Goal: Information Seeking & Learning: Learn about a topic

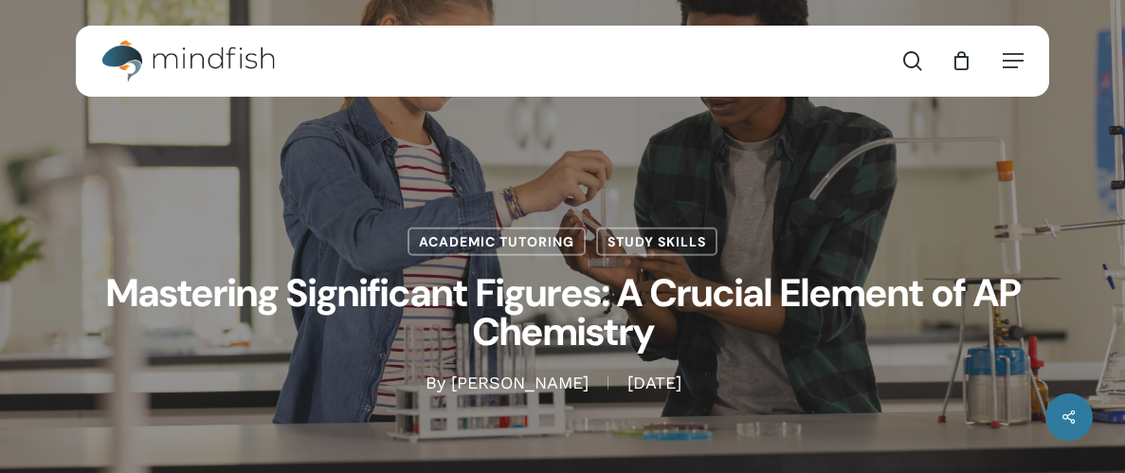
click at [335, 179] on div "Academic Tutoring Study Skills Mastering Significant Figures: A Crucial Element…" at bounding box center [562, 261] width 973 height 266
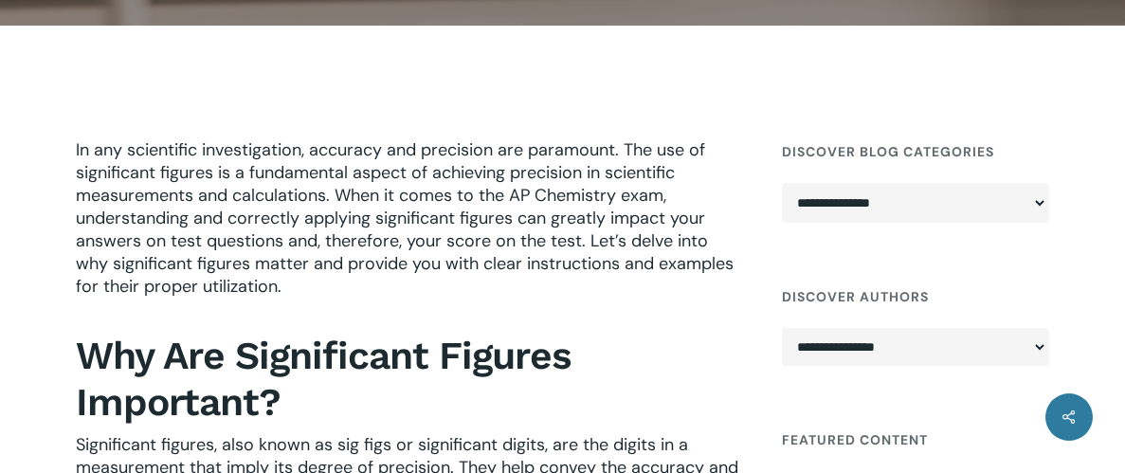
scroll to position [502, 0]
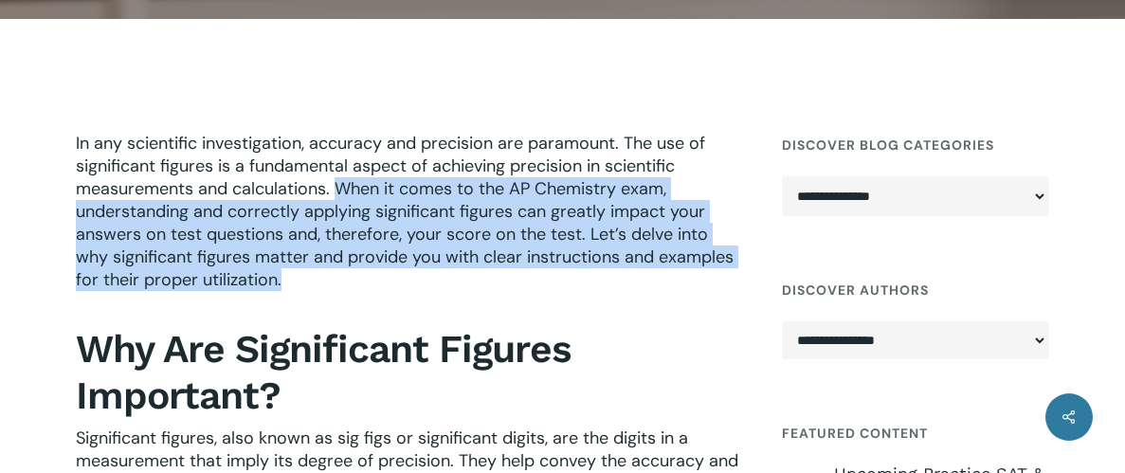
drag, startPoint x: 336, startPoint y: 181, endPoint x: 435, endPoint y: 300, distance: 154.8
click at [435, 300] on p "In any scientific investigation, accuracy and precision are paramount. The use …" at bounding box center [409, 224] width 666 height 185
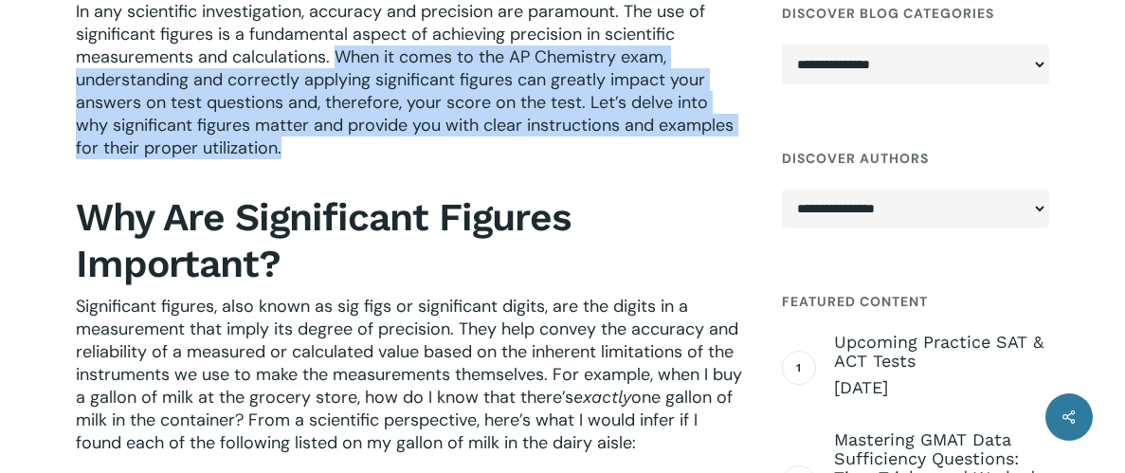
scroll to position [635, 0]
click at [435, 300] on span "Significant figures, also known as sig figs or significant digits, are the digi…" at bounding box center [409, 351] width 666 height 114
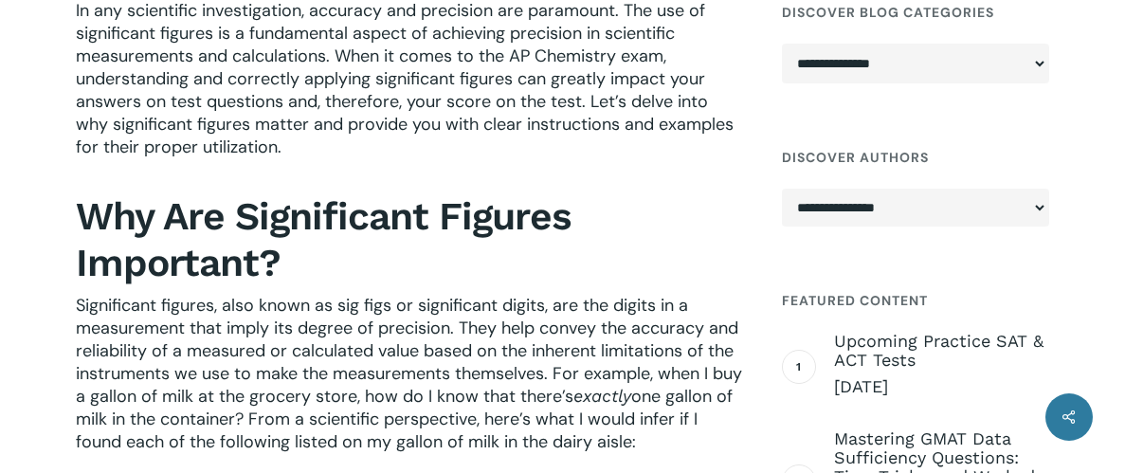
click at [435, 300] on span "Significant figures, also known as sig figs or significant digits, are the digi…" at bounding box center [409, 351] width 666 height 114
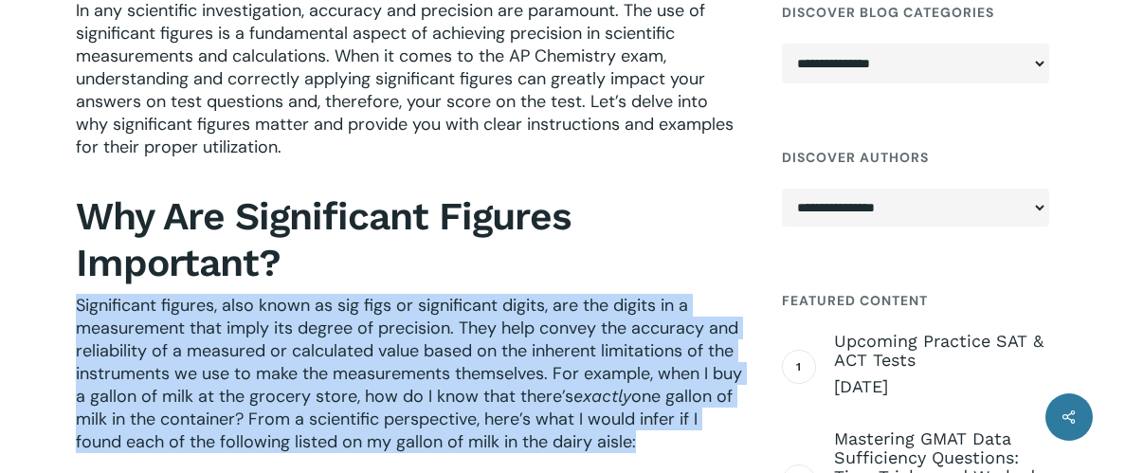
click at [435, 300] on span "Significant figures, also known as sig figs or significant digits, are the digi…" at bounding box center [409, 351] width 666 height 114
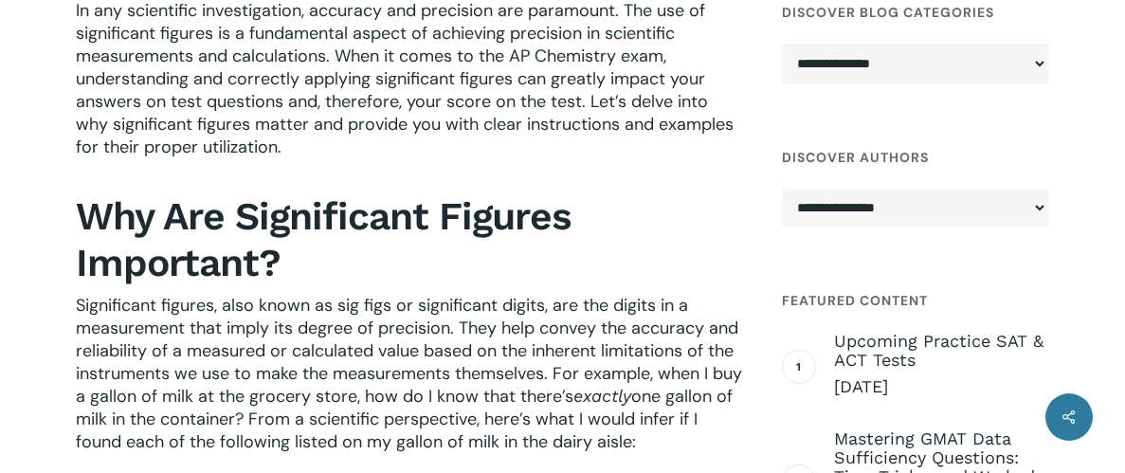
click at [435, 300] on span "Significant figures, also known as sig figs or significant digits, are the digi…" at bounding box center [409, 351] width 666 height 114
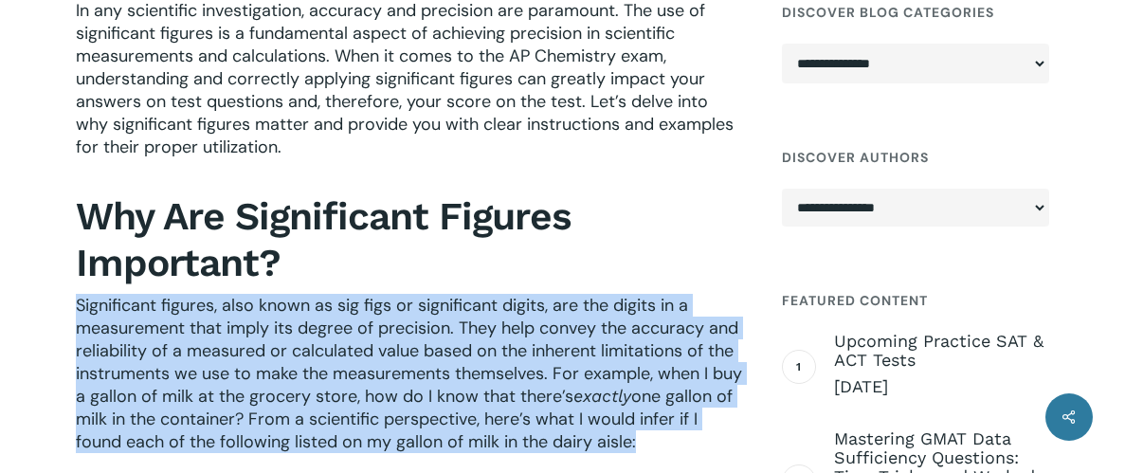
click at [435, 300] on span "Significant figures, also known as sig figs or significant digits, are the digi…" at bounding box center [409, 351] width 666 height 114
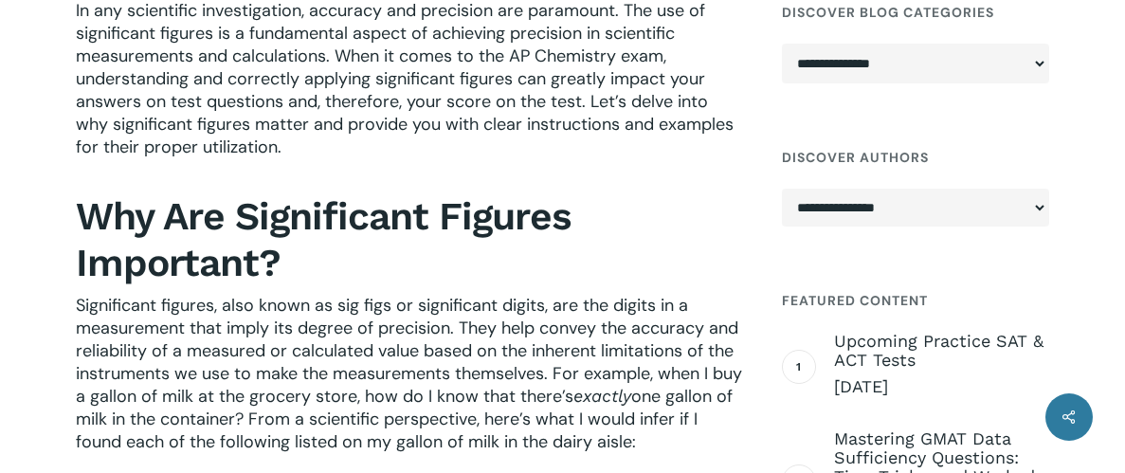
click at [435, 300] on span "Significant figures, also known as sig figs or significant digits, are the digi…" at bounding box center [409, 351] width 666 height 114
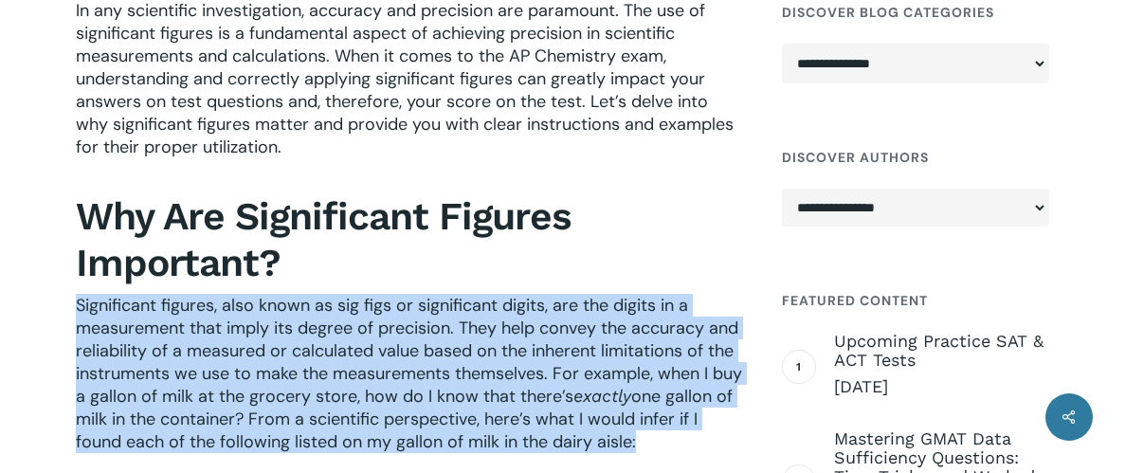
click at [435, 300] on span "Significant figures, also known as sig figs or significant digits, are the digi…" at bounding box center [409, 351] width 666 height 114
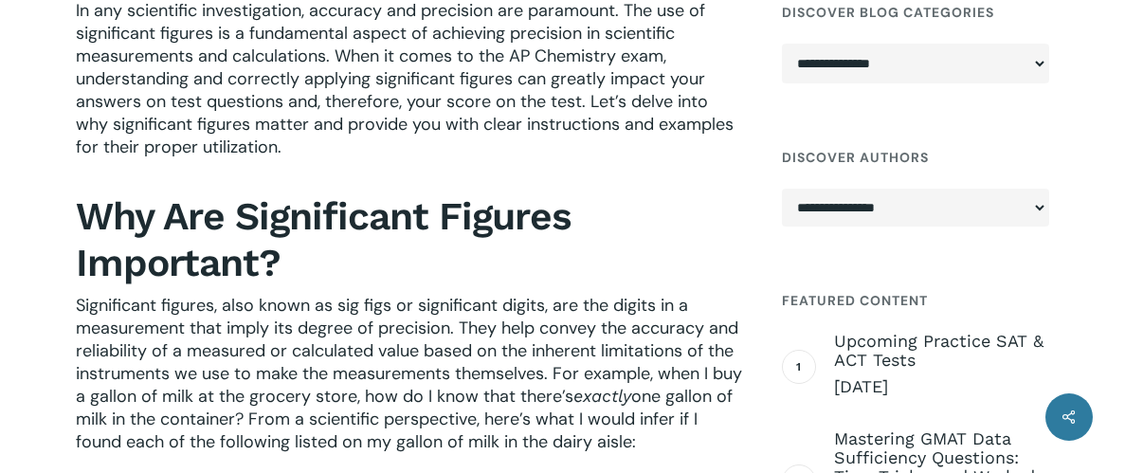
click at [435, 300] on span "Significant figures, also known as sig figs or significant digits, are the digi…" at bounding box center [409, 351] width 666 height 114
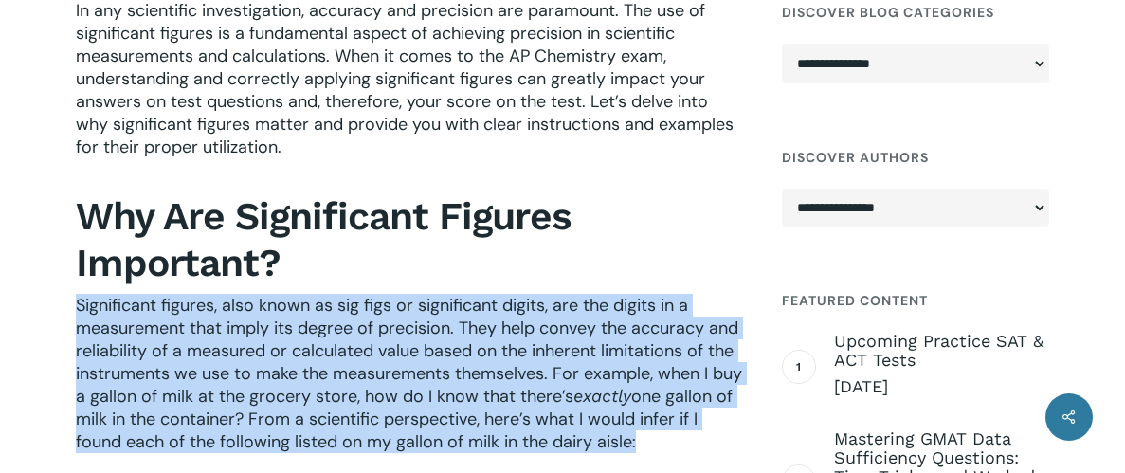
click at [435, 300] on span "Significant figures, also known as sig figs or significant digits, are the digi…" at bounding box center [409, 351] width 666 height 114
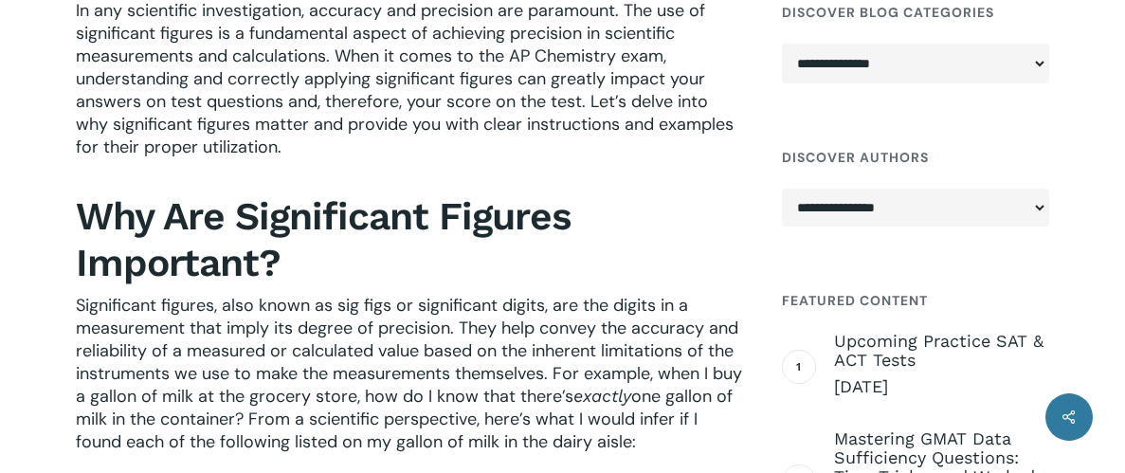
click at [435, 300] on span "Significant figures, also known as sig figs or significant digits, are the digi…" at bounding box center [409, 351] width 666 height 114
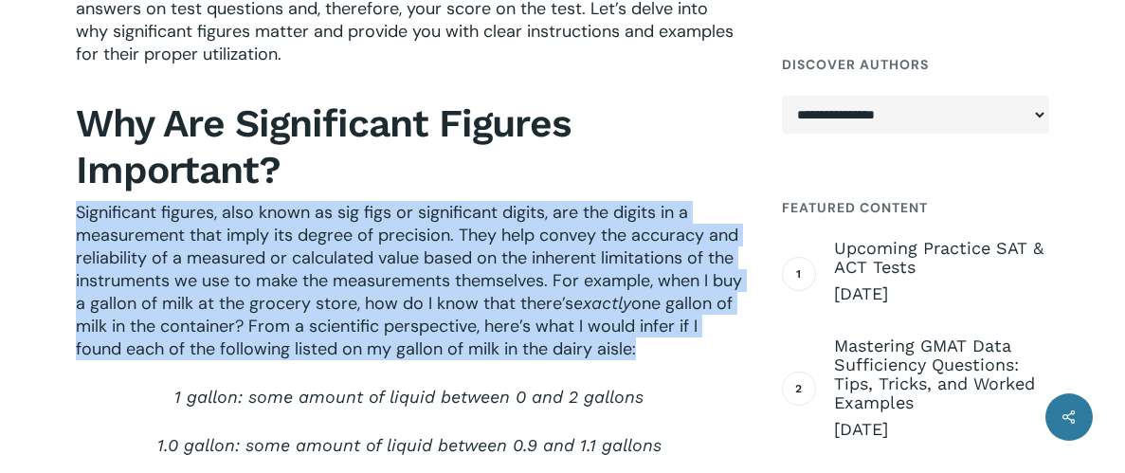
scroll to position [743, 0]
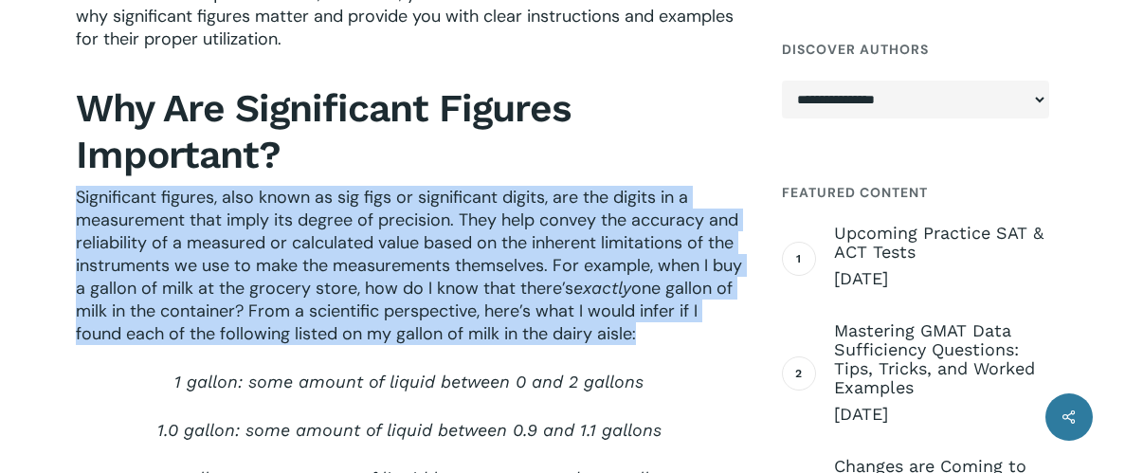
click at [435, 300] on span "one gallon of milk in the container? From a scientific perspective, here’s what…" at bounding box center [404, 311] width 657 height 68
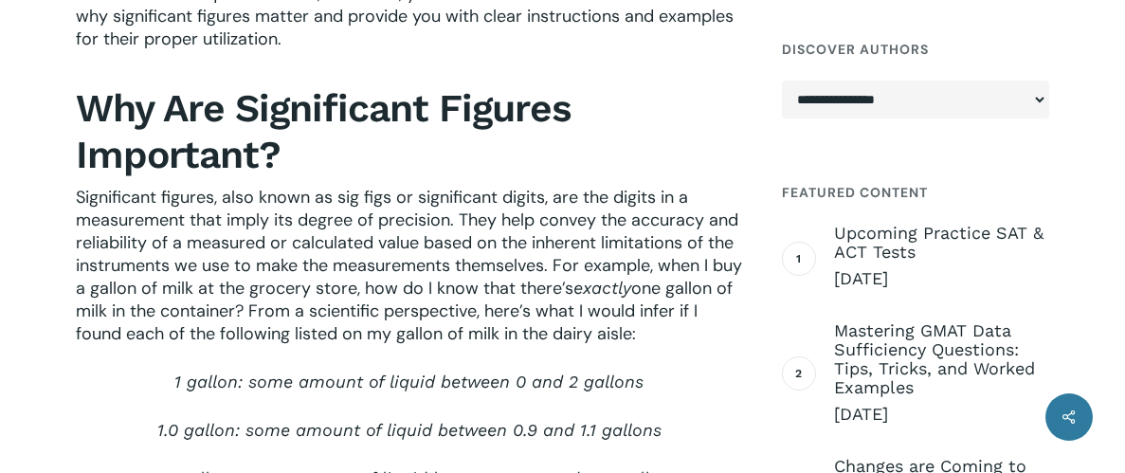
click at [435, 300] on span "one gallon of milk in the container? From a scientific perspective, here’s what…" at bounding box center [404, 311] width 657 height 68
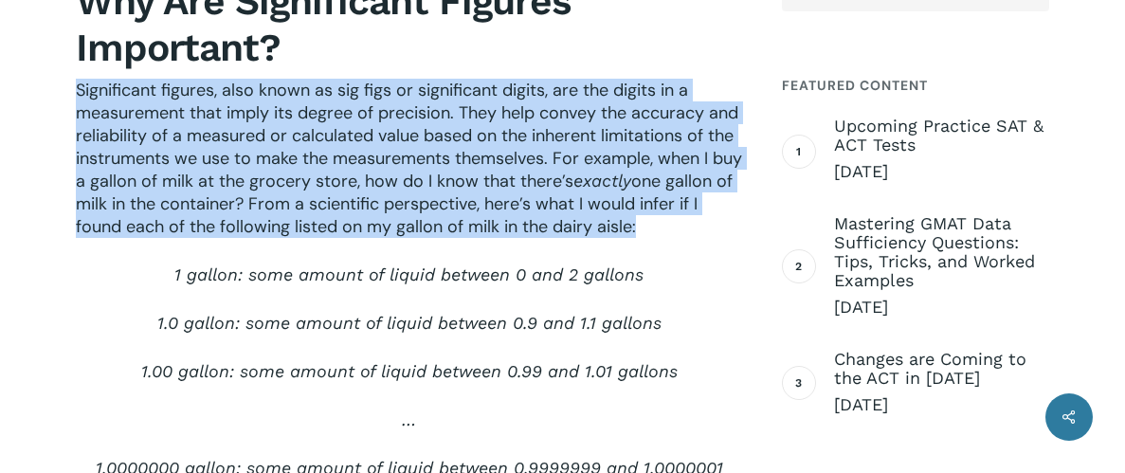
scroll to position [853, 0]
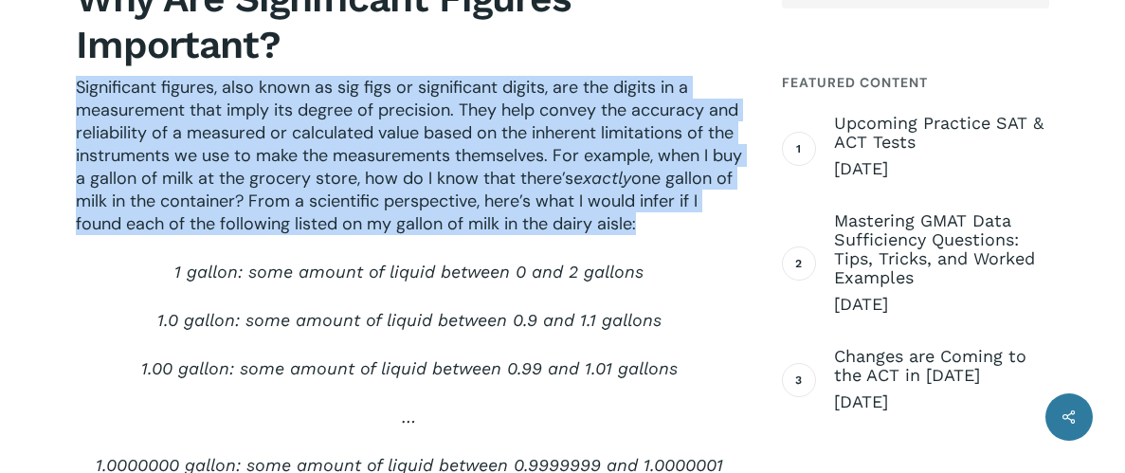
click at [340, 327] on span "1.0 gallon: some amount of liquid between 0.9 and 1.1 gallons" at bounding box center [409, 320] width 504 height 20
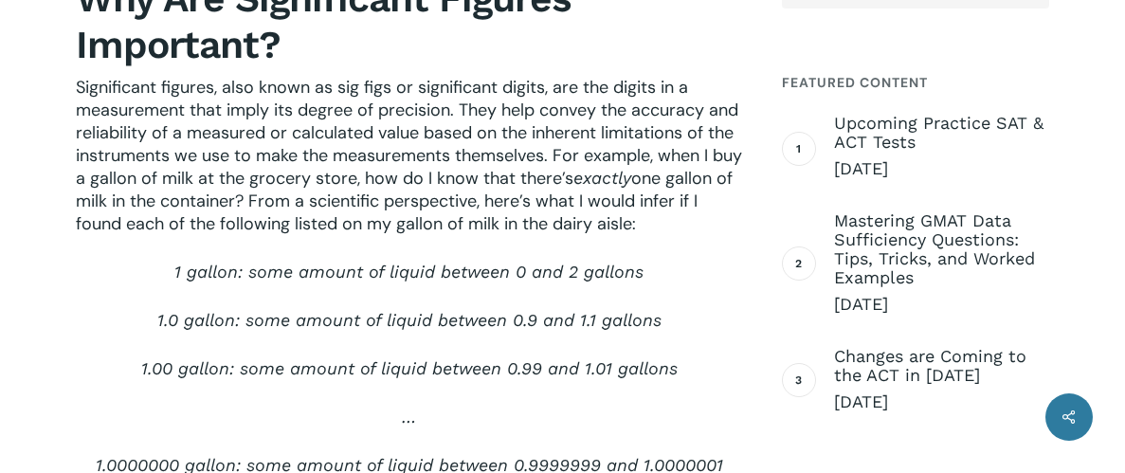
click at [340, 327] on span "1.0 gallon: some amount of liquid between 0.9 and 1.1 gallons" at bounding box center [409, 320] width 504 height 20
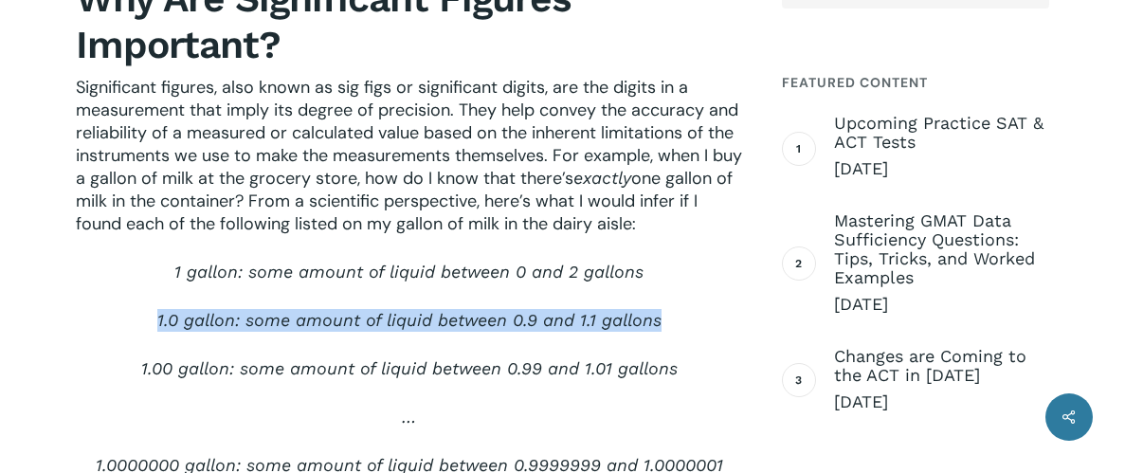
click at [340, 327] on span "1.0 gallon: some amount of liquid between 0.9 and 1.1 gallons" at bounding box center [409, 320] width 504 height 20
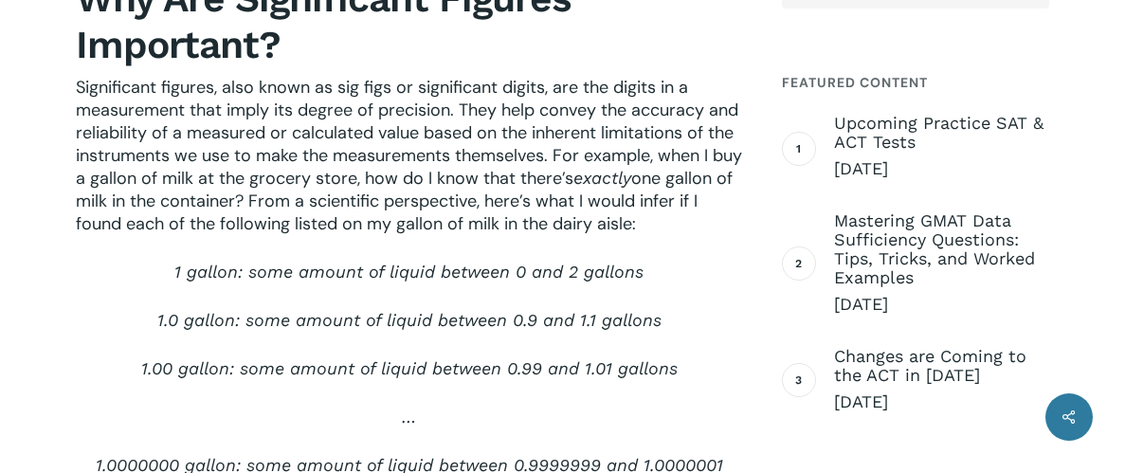
click at [355, 274] on span "1 gallon: some amount of liquid between 0 and 2 gallons" at bounding box center [408, 272] width 469 height 20
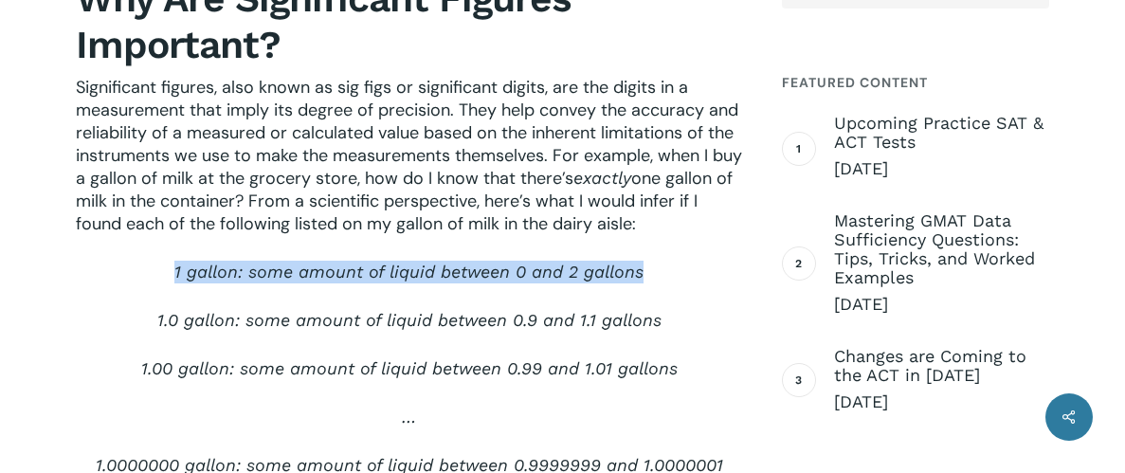
click at [355, 274] on span "1 gallon: some amount of liquid between 0 and 2 gallons" at bounding box center [408, 272] width 469 height 20
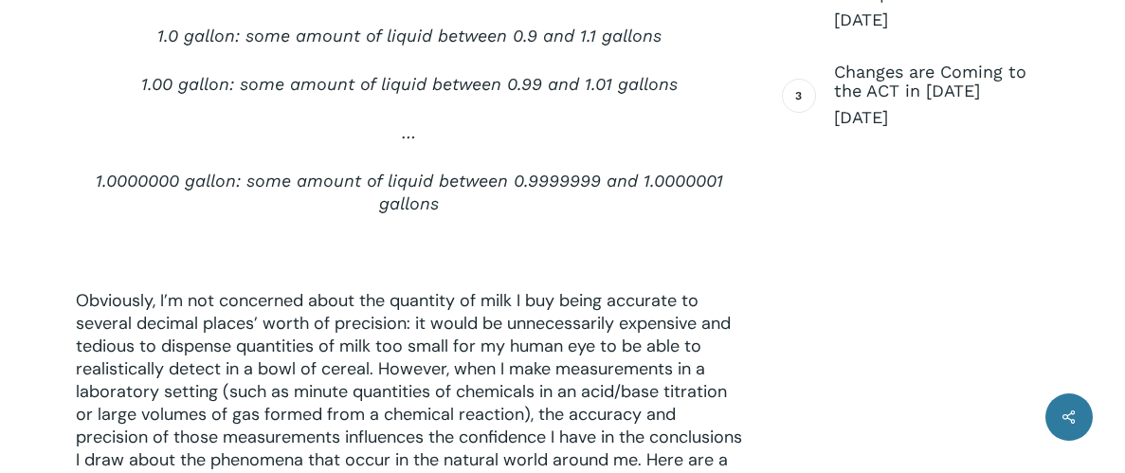
scroll to position [1139, 0]
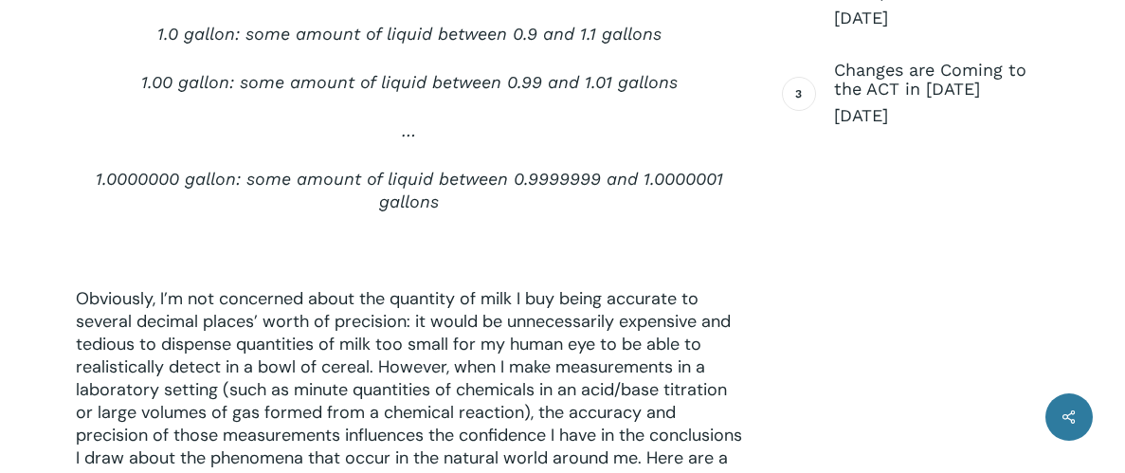
click at [401, 339] on span "Obviously, I’m not concerned about the quantity of milk I buy being accurate to…" at bounding box center [409, 389] width 666 height 205
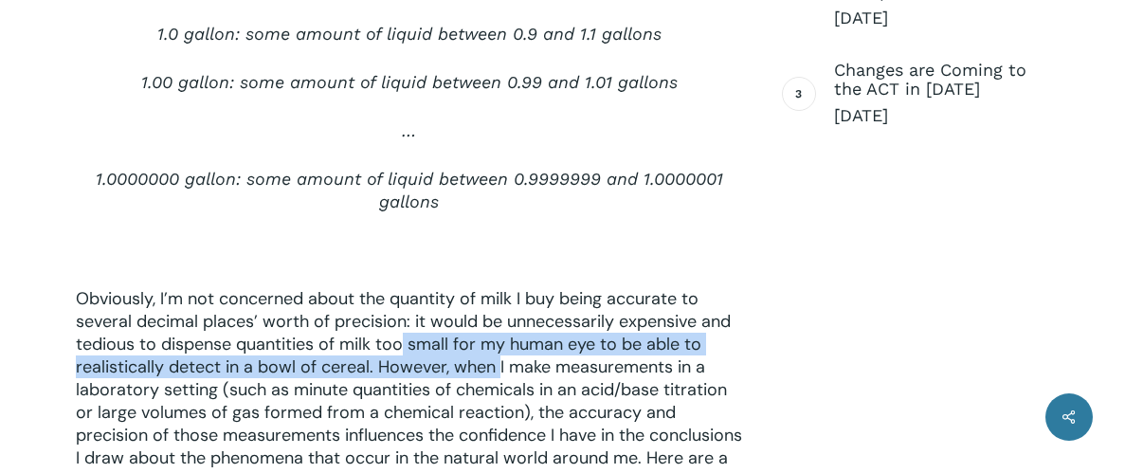
drag, startPoint x: 401, startPoint y: 339, endPoint x: 488, endPoint y: 377, distance: 95.1
click at [488, 377] on span "Obviously, I’m not concerned about the quantity of milk I buy being accurate to…" at bounding box center [409, 389] width 666 height 205
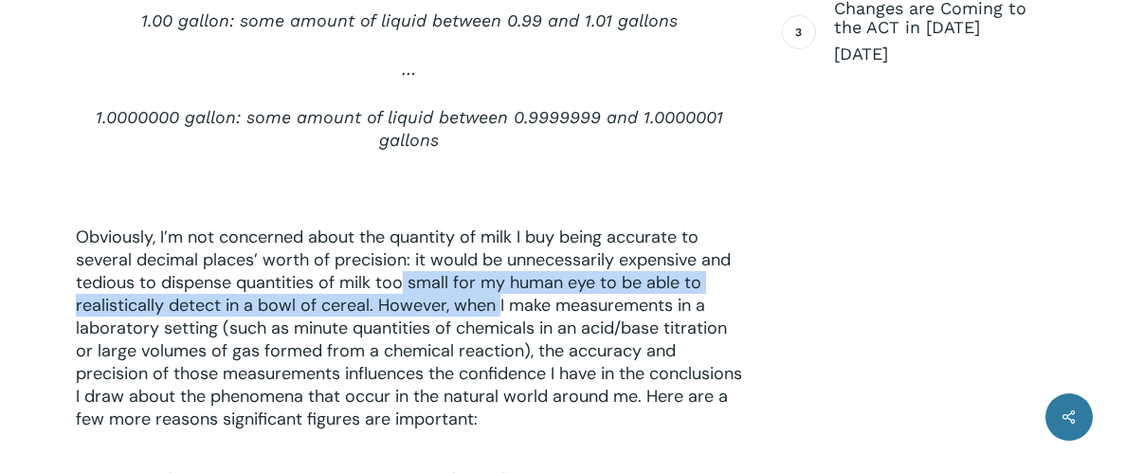
scroll to position [1204, 0]
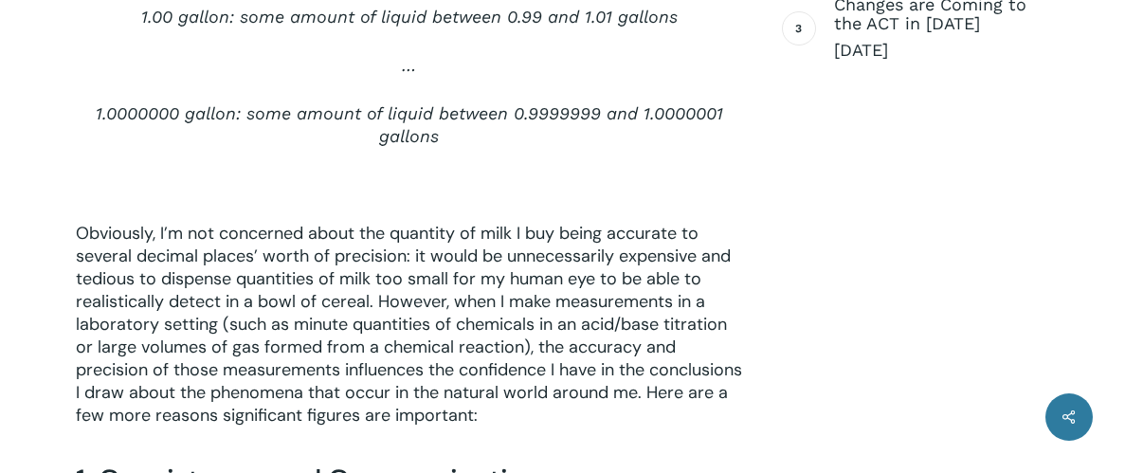
click at [291, 326] on span "Obviously, I’m not concerned about the quantity of milk I buy being accurate to…" at bounding box center [409, 324] width 666 height 205
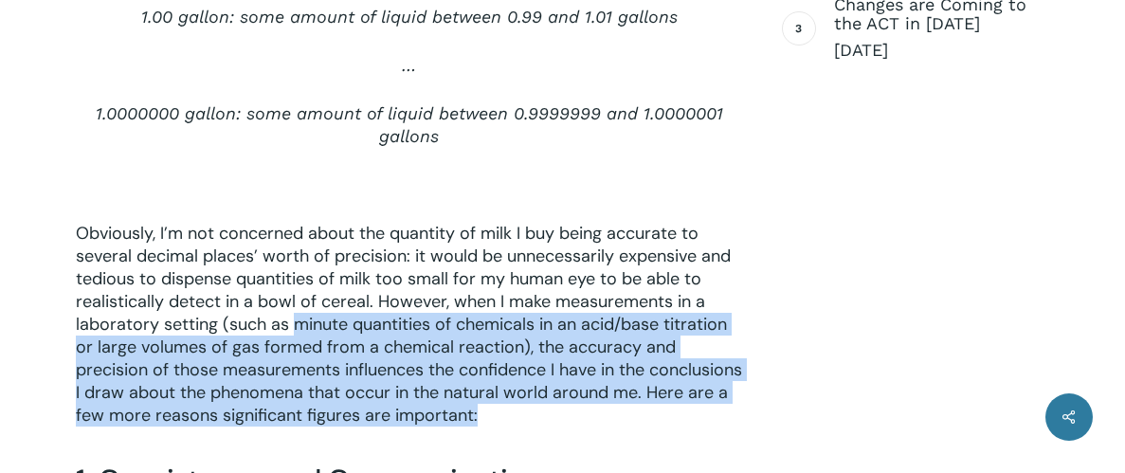
drag, startPoint x: 291, startPoint y: 326, endPoint x: 636, endPoint y: 419, distance: 357.2
click at [636, 419] on p "Obviously, I’m not concerned about the quantity of milk I buy being accurate to…" at bounding box center [409, 337] width 666 height 230
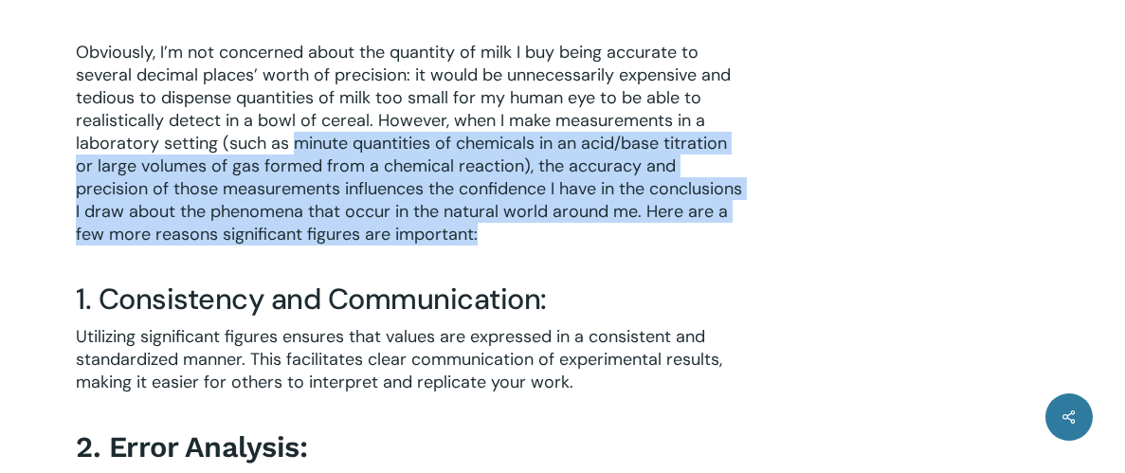
scroll to position [1400, 0]
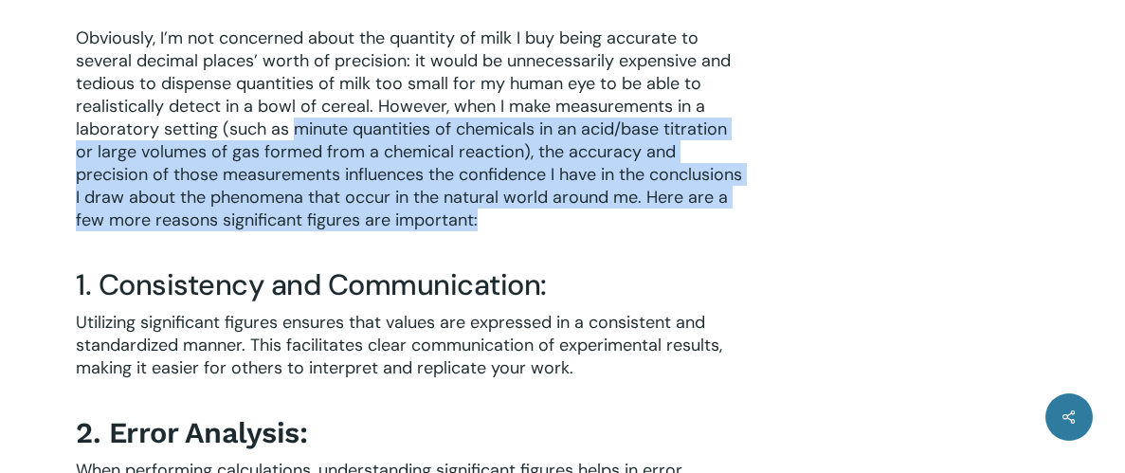
click at [439, 366] on span "Utilizing significant figures ensures that values are expressed in a consistent…" at bounding box center [399, 345] width 646 height 68
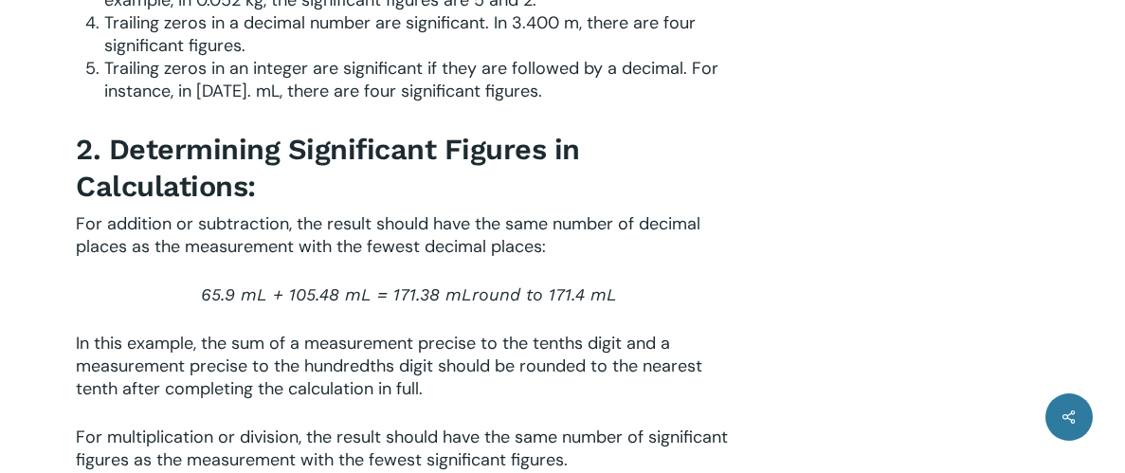
scroll to position [2865, 0]
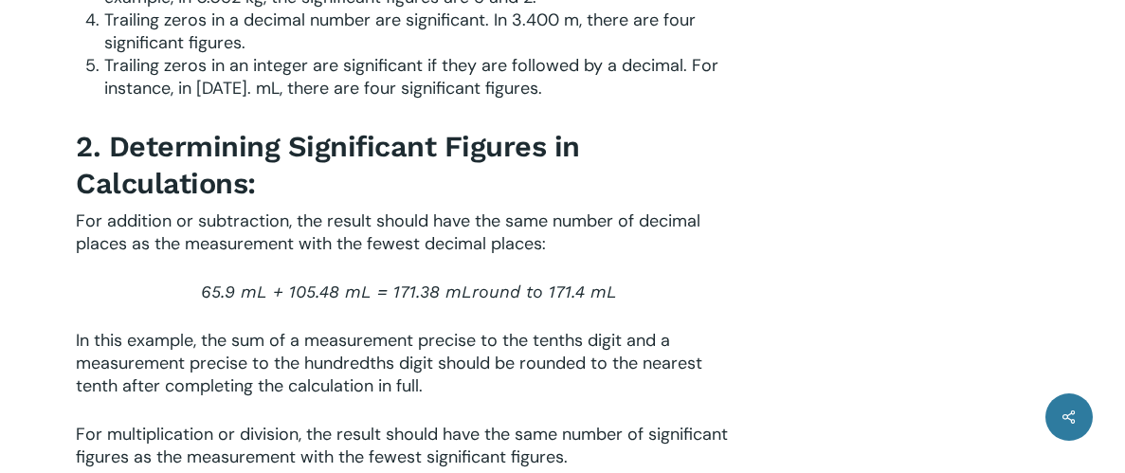
click at [543, 356] on span "In this example, the sum of a measurement precise to the tenths digit and a mea…" at bounding box center [389, 363] width 626 height 68
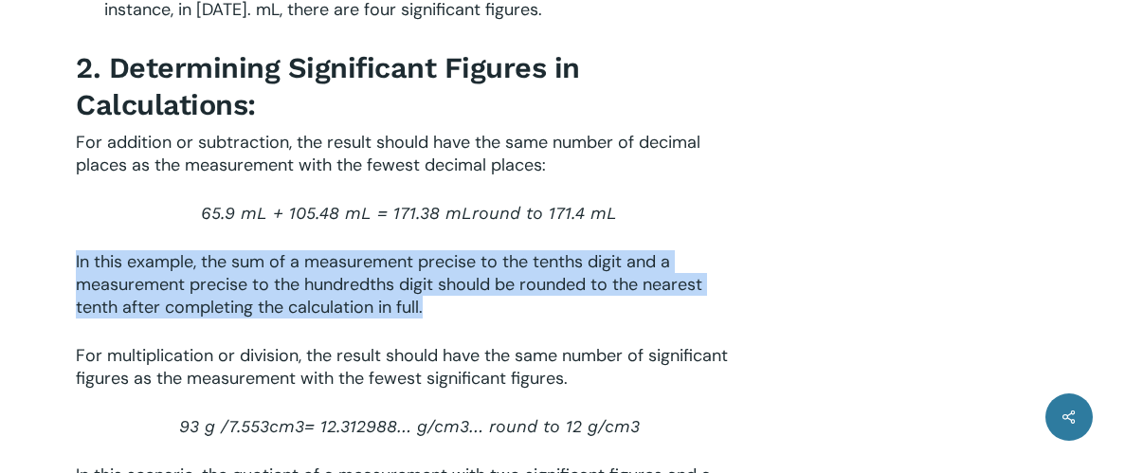
scroll to position [2945, 0]
click at [543, 356] on span "For multiplication or division, the result should have the same number of signi…" at bounding box center [402, 365] width 652 height 45
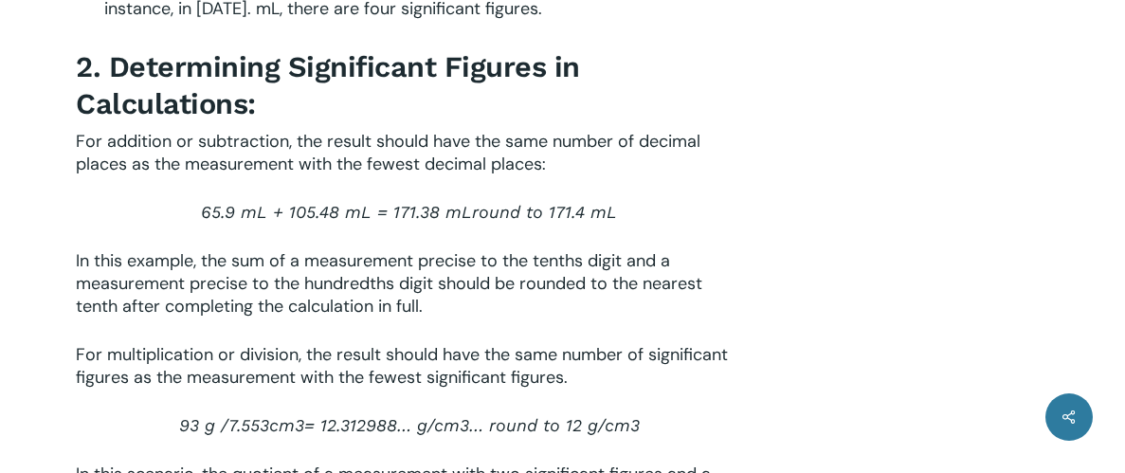
click at [543, 356] on span "For multiplication or division, the result should have the same number of signi…" at bounding box center [402, 365] width 652 height 45
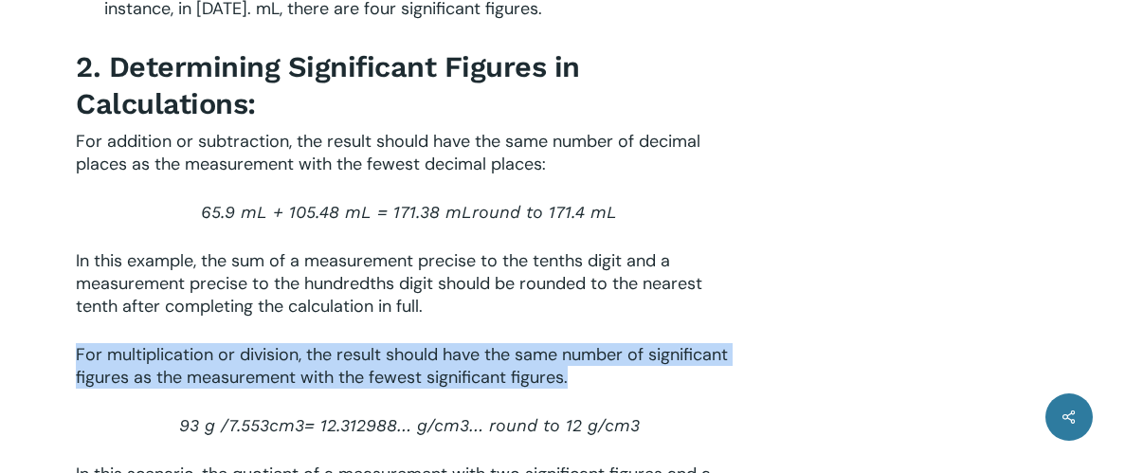
click at [543, 356] on span "For multiplication or division, the result should have the same number of signi…" at bounding box center [402, 365] width 652 height 45
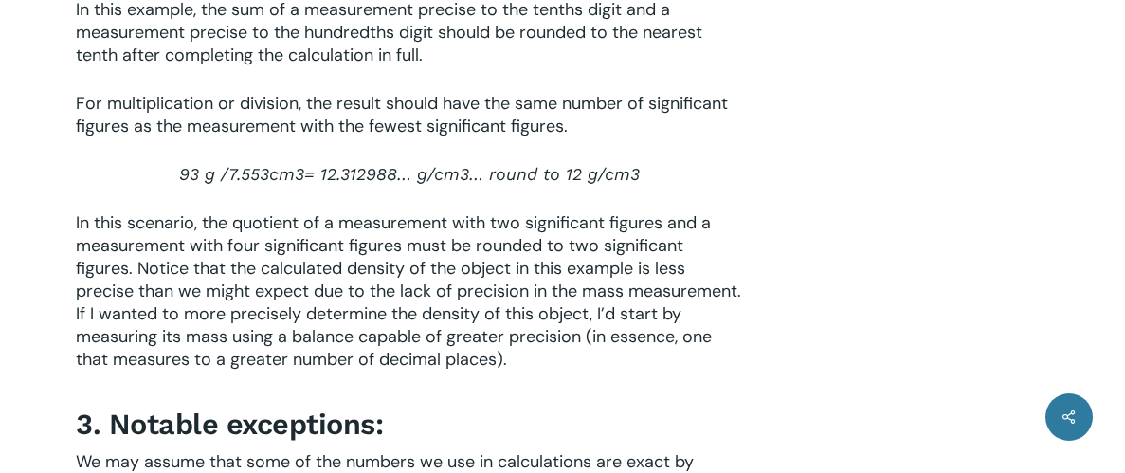
scroll to position [3200, 0]
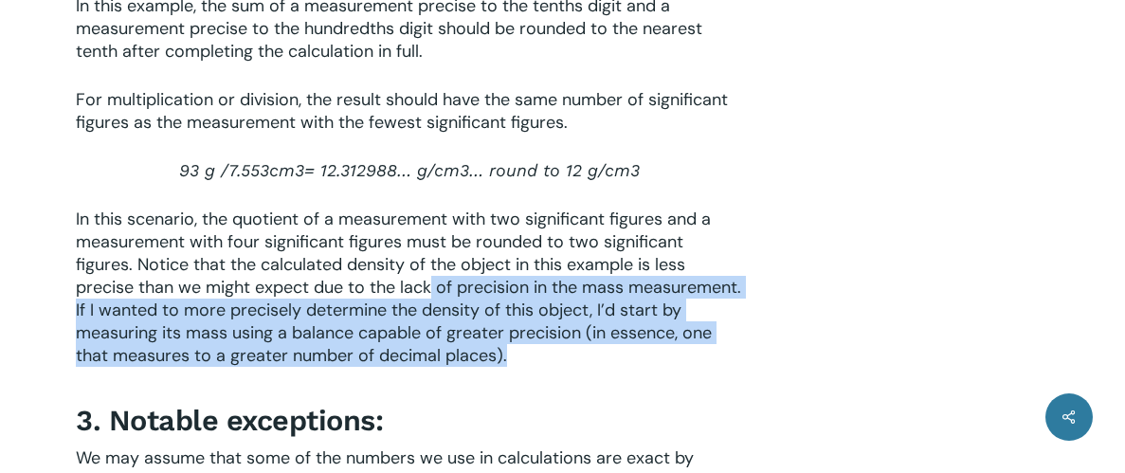
drag, startPoint x: 432, startPoint y: 293, endPoint x: 630, endPoint y: 382, distance: 217.1
click at [630, 382] on p "In this scenario, the quotient of a measurement with two significant figures an…" at bounding box center [409, 300] width 666 height 185
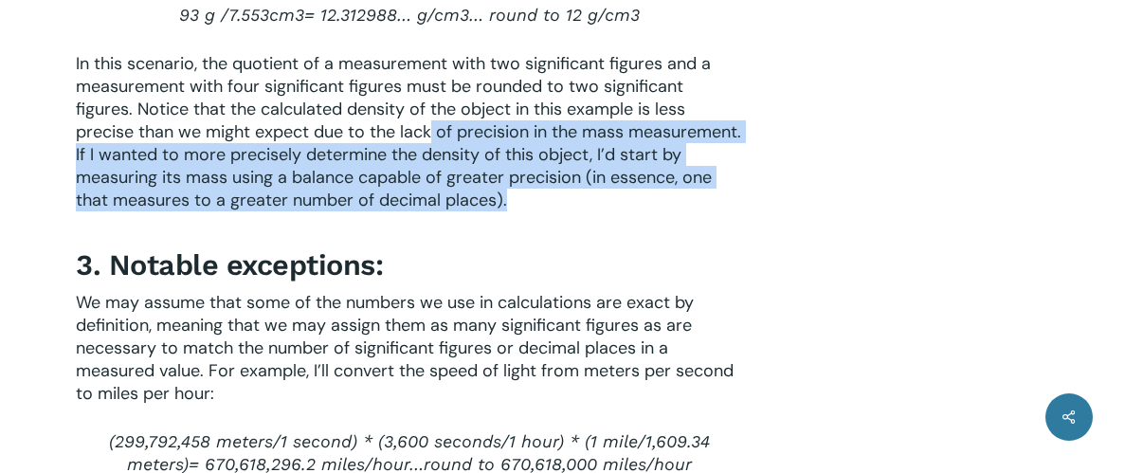
scroll to position [3359, 0]
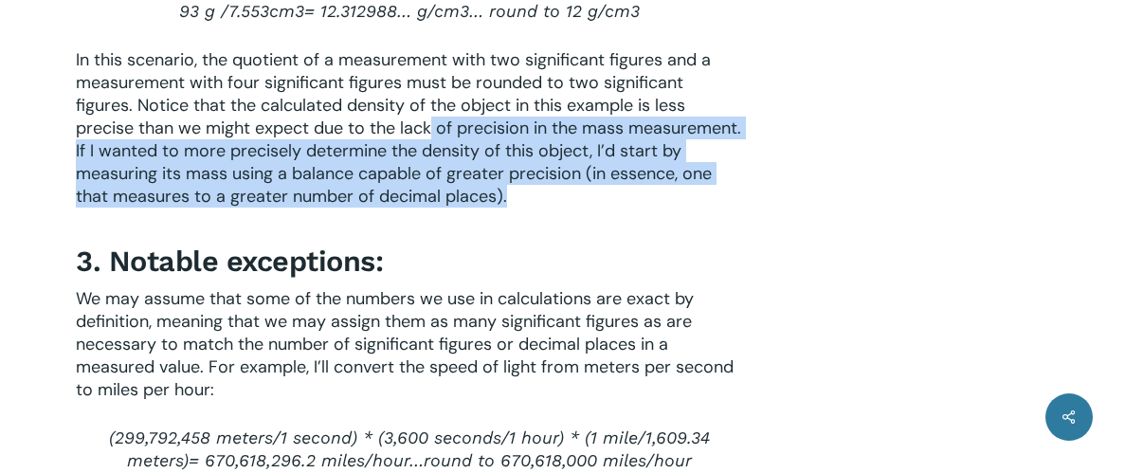
click at [565, 340] on span "We may assume that some of the numbers we use in calculations are exact by defi…" at bounding box center [405, 344] width 658 height 114
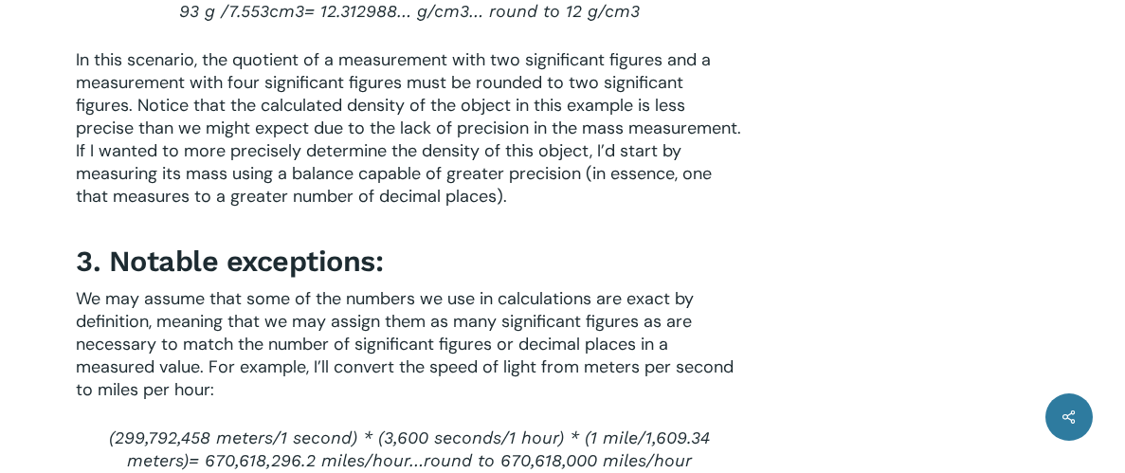
click at [565, 340] on span "We may assume that some of the numbers we use in calculations are exact by defi…" at bounding box center [405, 344] width 658 height 114
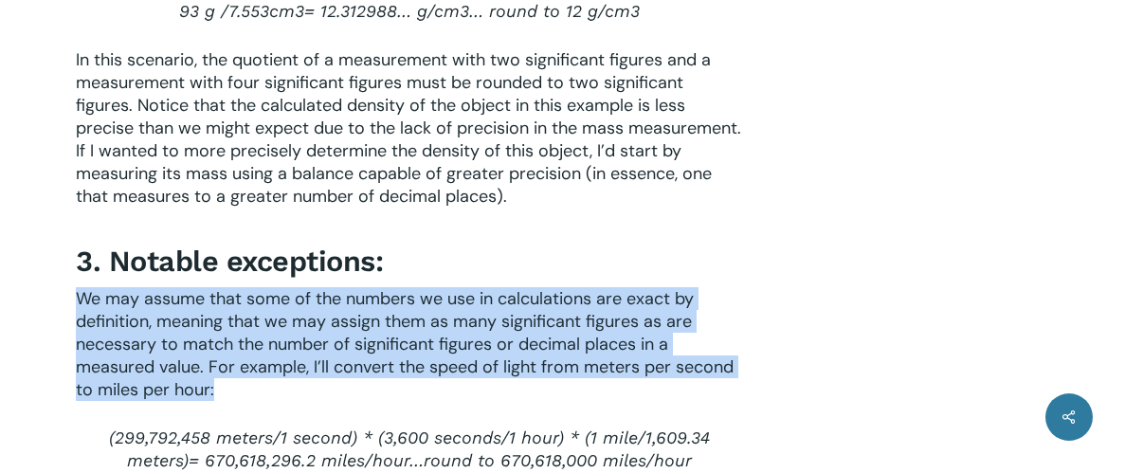
click at [565, 340] on span "We may assume that some of the numbers we use in calculations are exact by defi…" at bounding box center [405, 344] width 658 height 114
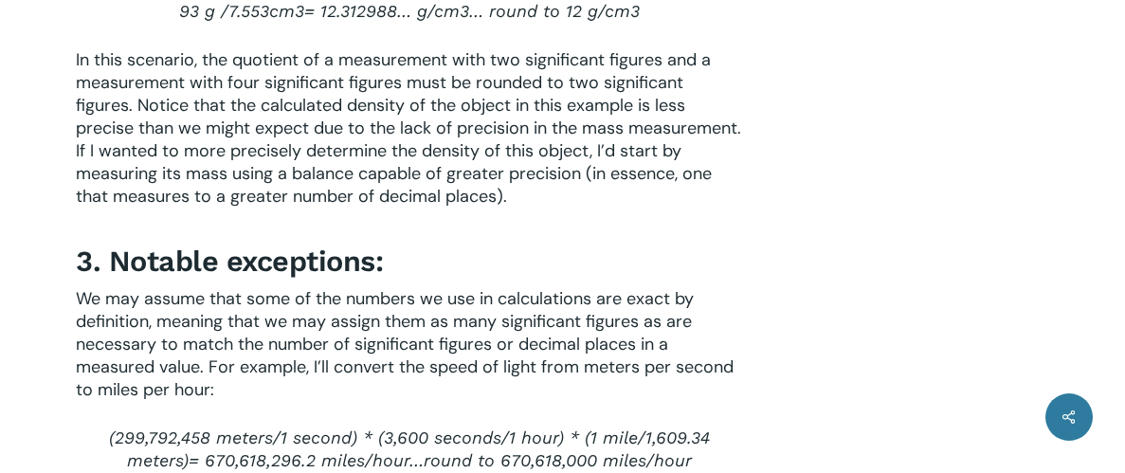
click at [565, 340] on span "We may assume that some of the numbers we use in calculations are exact by defi…" at bounding box center [405, 344] width 658 height 114
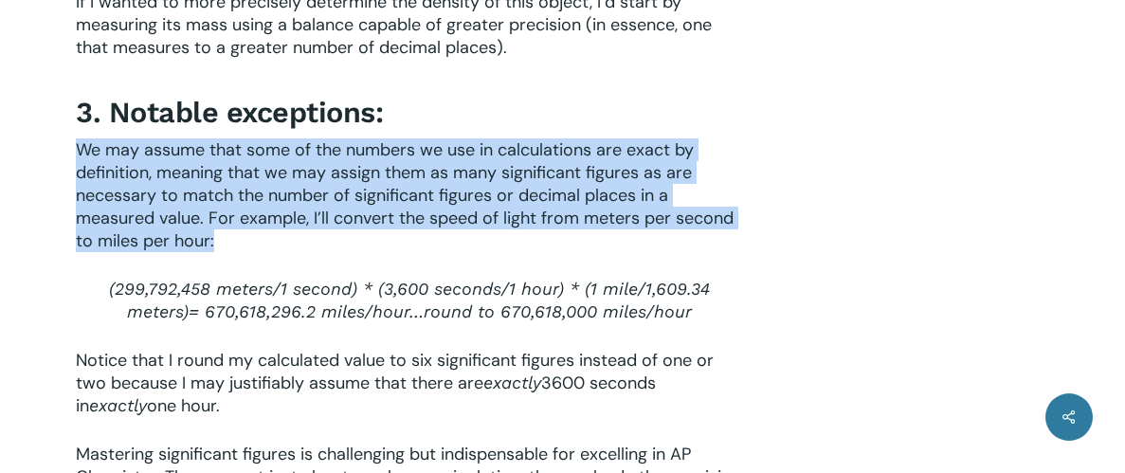
scroll to position [3509, 0]
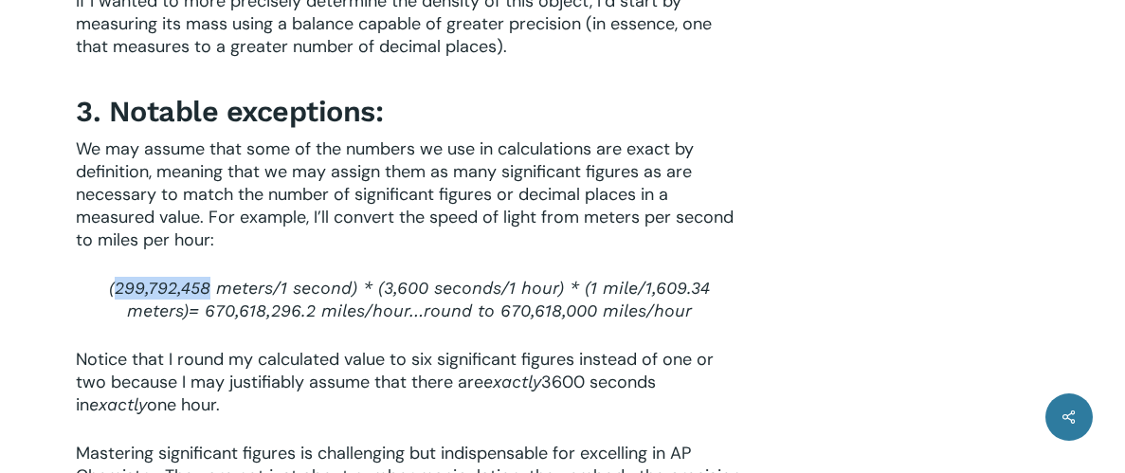
drag, startPoint x: 81, startPoint y: 299, endPoint x: 177, endPoint y: 306, distance: 95.9
click at [177, 298] on span "(299,792,458 meters/" at bounding box center [195, 288] width 172 height 20
click at [280, 298] on span "1 second) * (" at bounding box center [331, 288] width 103 height 20
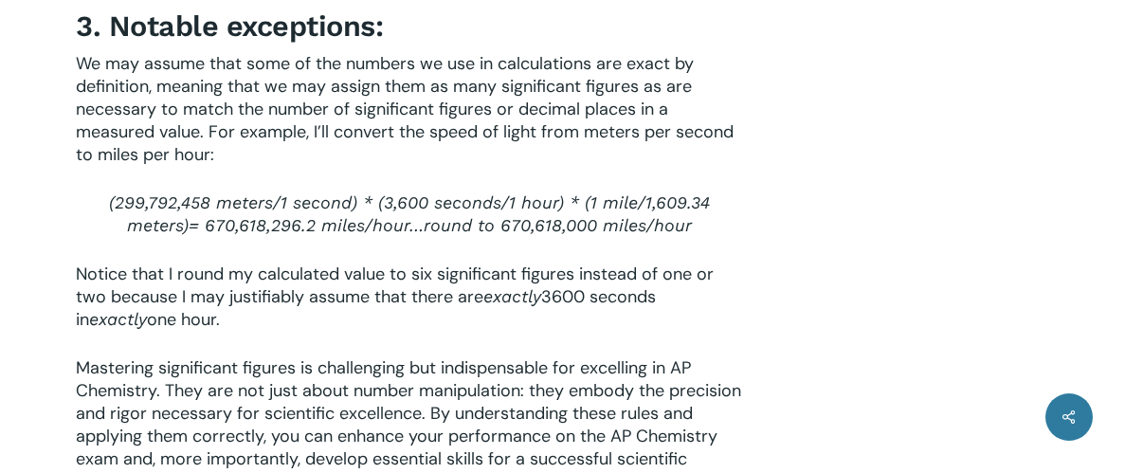
scroll to position [3597, 0]
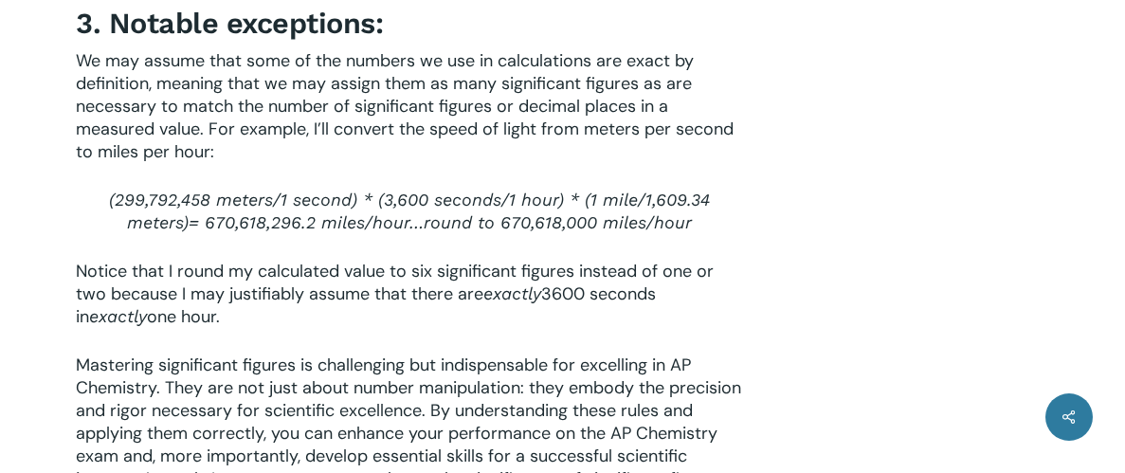
click at [251, 302] on span "Notice that I round my calculated value to six significant figures instead of o…" at bounding box center [395, 282] width 638 height 45
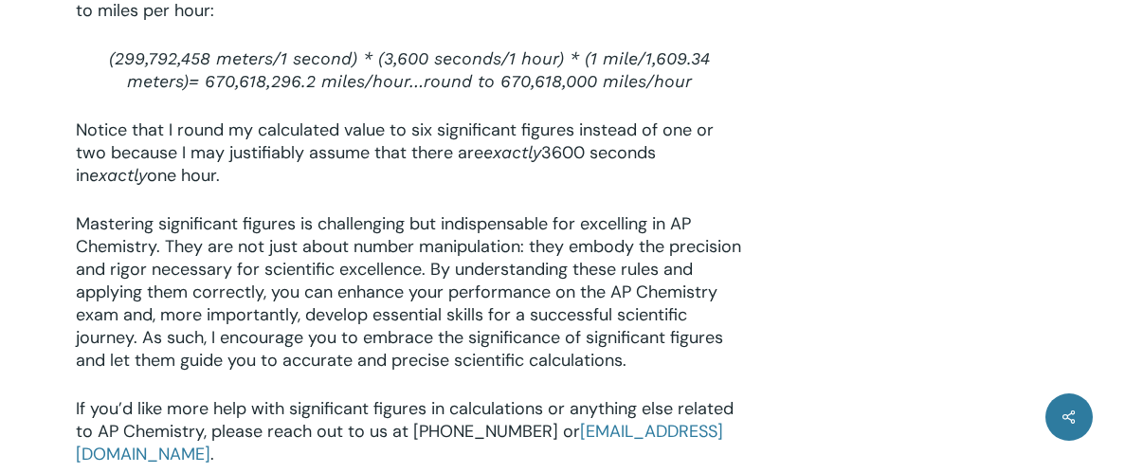
scroll to position [3746, 0]
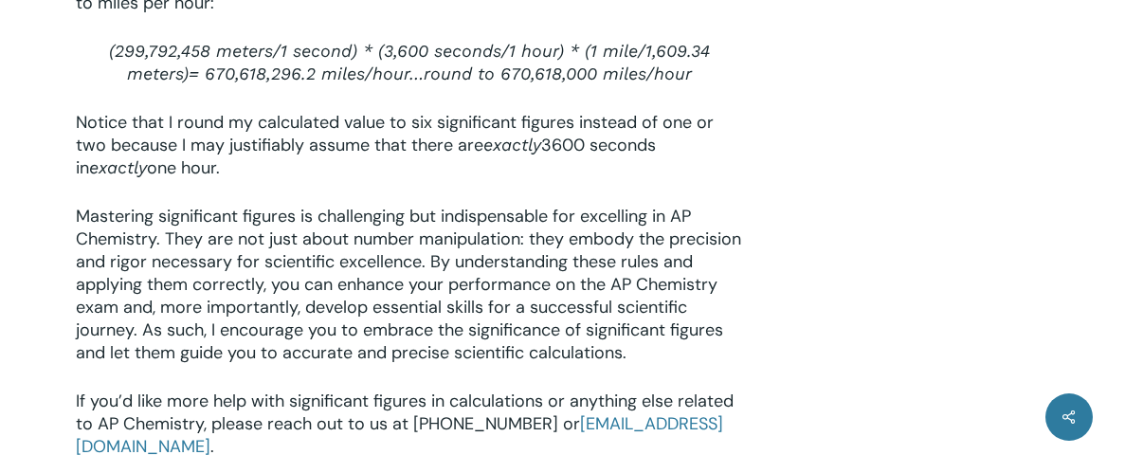
click at [210, 262] on span "Mastering significant figures is challenging but indispensable for excelling in…" at bounding box center [408, 284] width 665 height 159
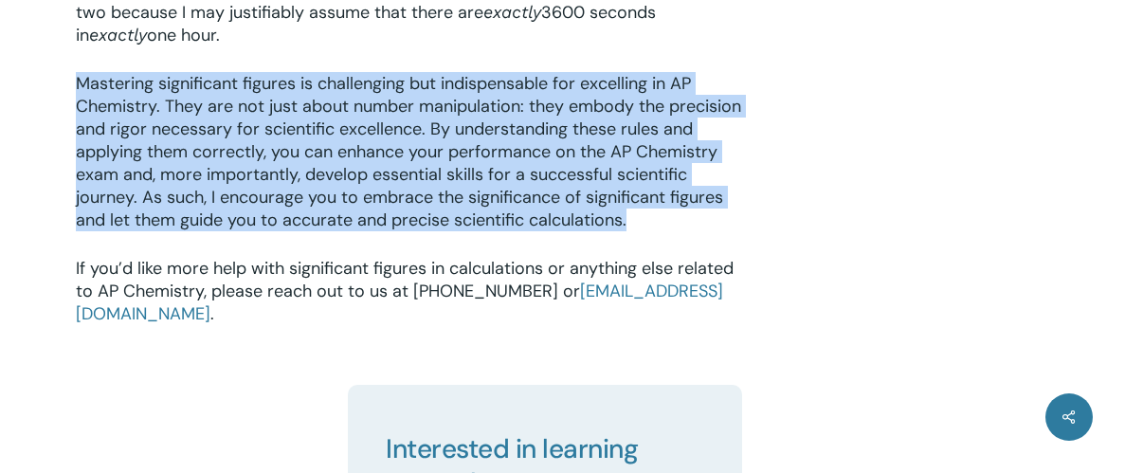
scroll to position [3892, 0]
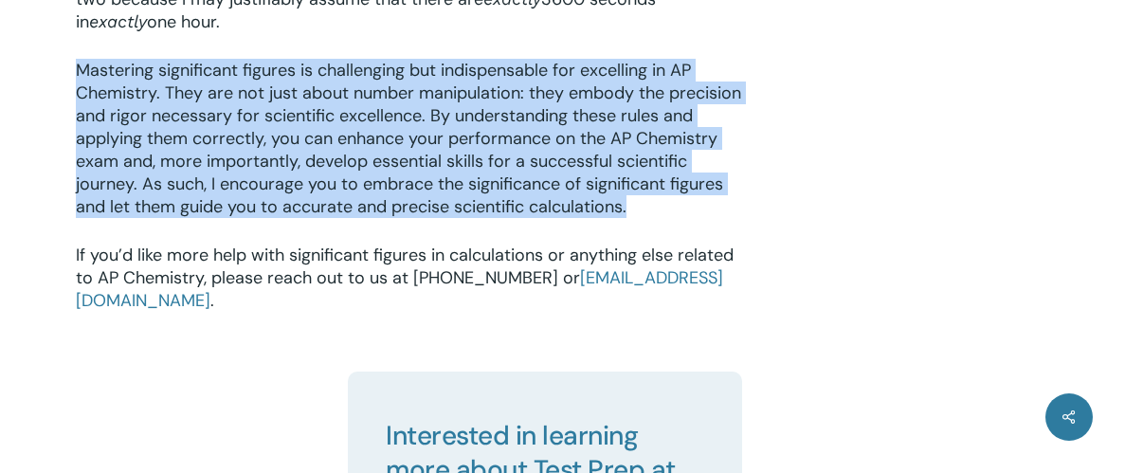
click at [276, 263] on span "If you’d like more help with significant figures in calculations or anything el…" at bounding box center [405, 266] width 658 height 45
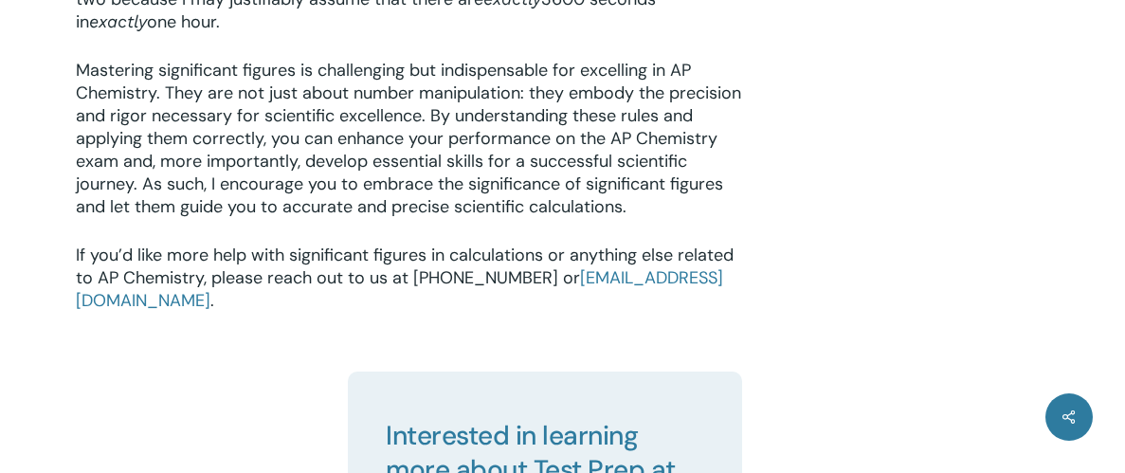
click at [276, 263] on span "If you’d like more help with significant figures in calculations or anything el…" at bounding box center [405, 266] width 658 height 45
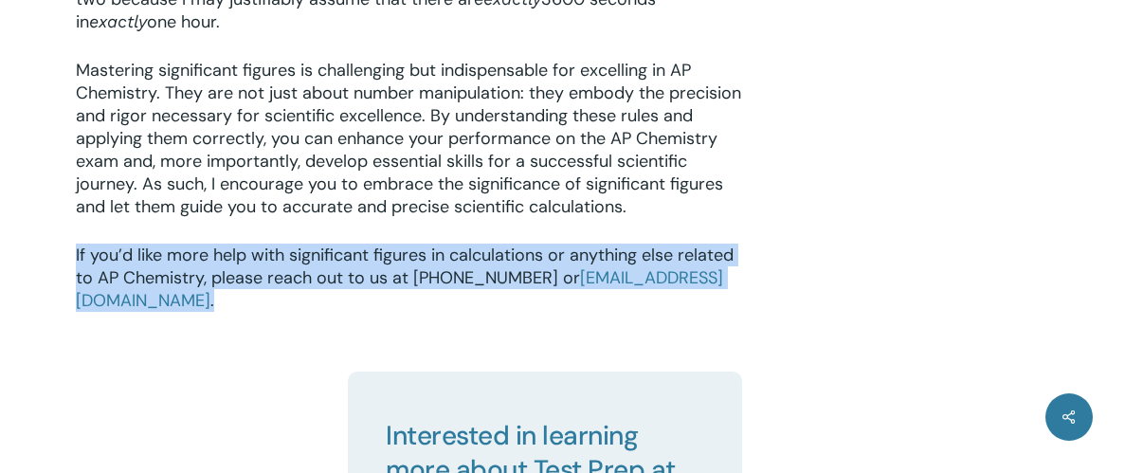
click at [276, 263] on span "If you’d like more help with significant figures in calculations or anything el…" at bounding box center [405, 266] width 658 height 45
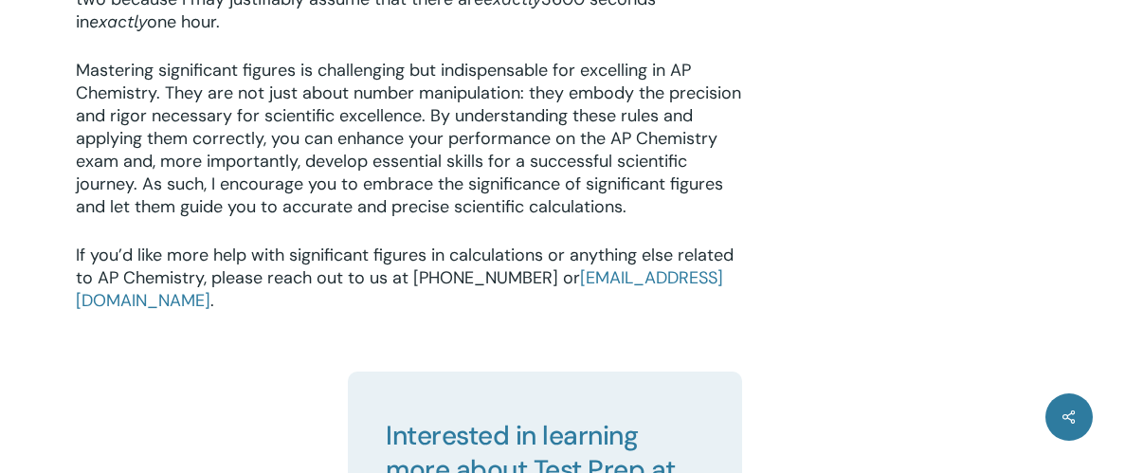
click at [276, 263] on span "If you’d like more help with significant figures in calculations or anything el…" at bounding box center [405, 266] width 658 height 45
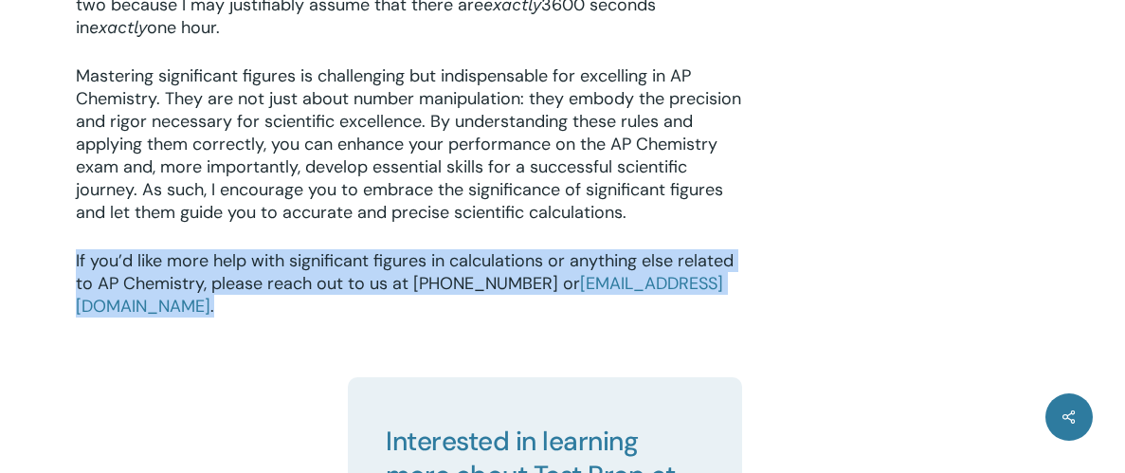
scroll to position [3855, 0]
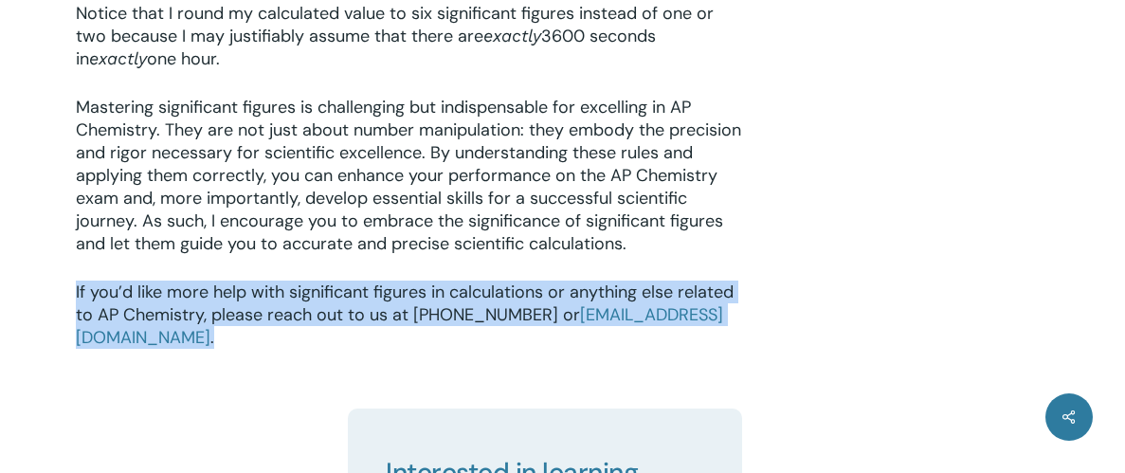
click at [276, 255] on span "Mastering significant figures is challenging but indispensable for excelling in…" at bounding box center [408, 175] width 665 height 159
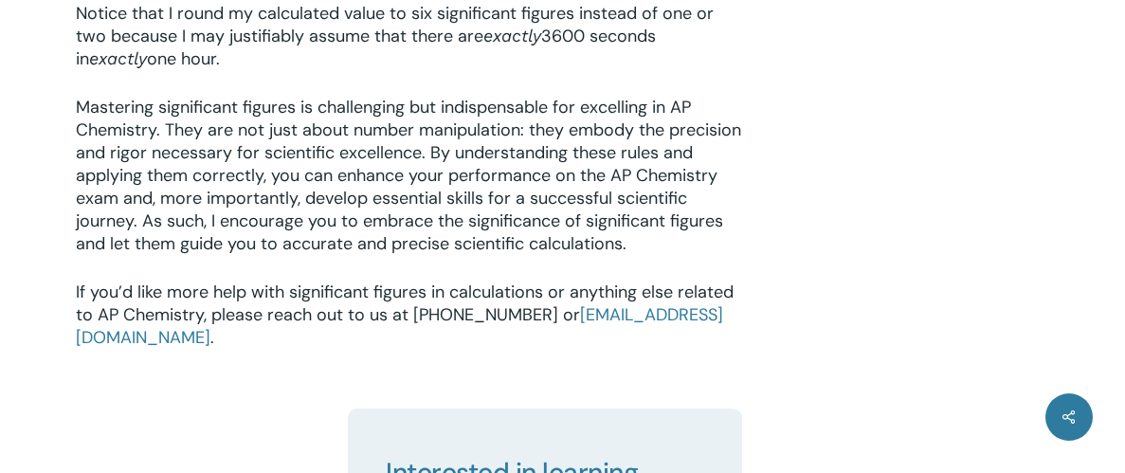
click at [276, 255] on span "Mastering significant figures is challenging but indispensable for excelling in…" at bounding box center [408, 175] width 665 height 159
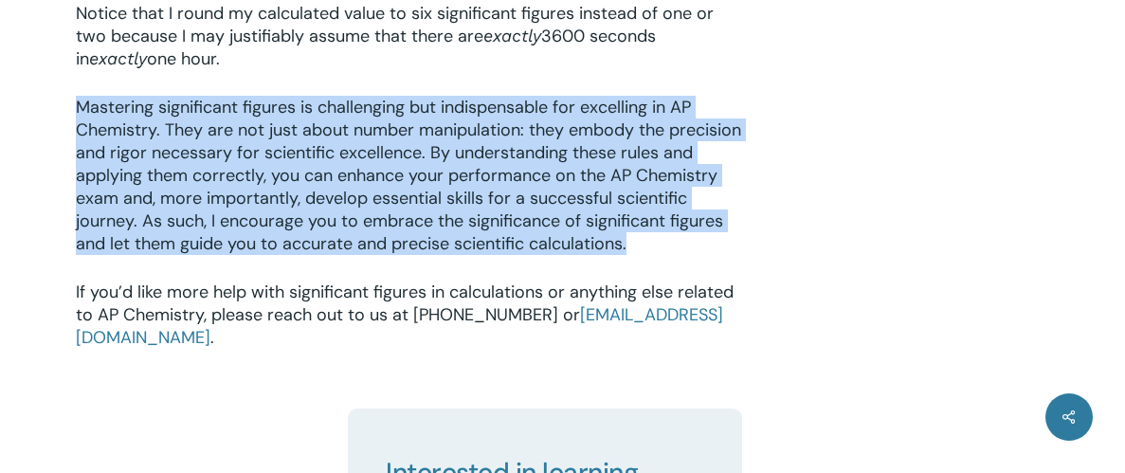
click at [276, 255] on span "Mastering significant figures is challenging but indispensable for excelling in…" at bounding box center [408, 175] width 665 height 159
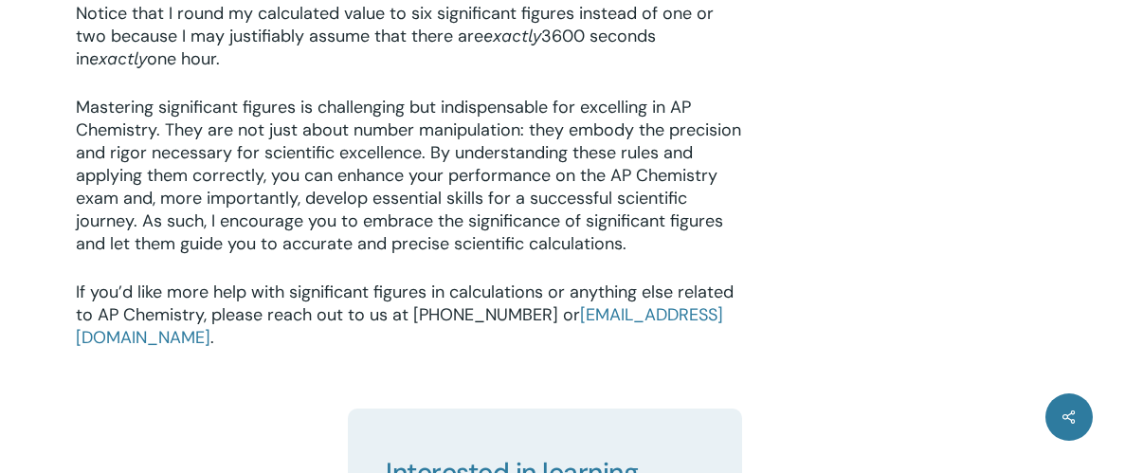
click at [276, 255] on span "Mastering significant figures is challenging but indispensable for excelling in…" at bounding box center [408, 175] width 665 height 159
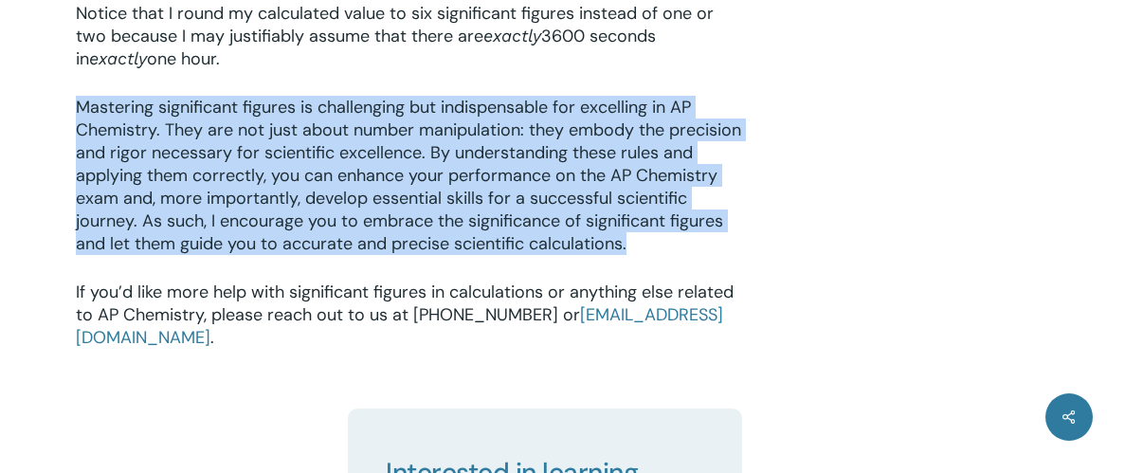
click at [276, 255] on span "Mastering significant figures is challenging but indispensable for excelling in…" at bounding box center [408, 175] width 665 height 159
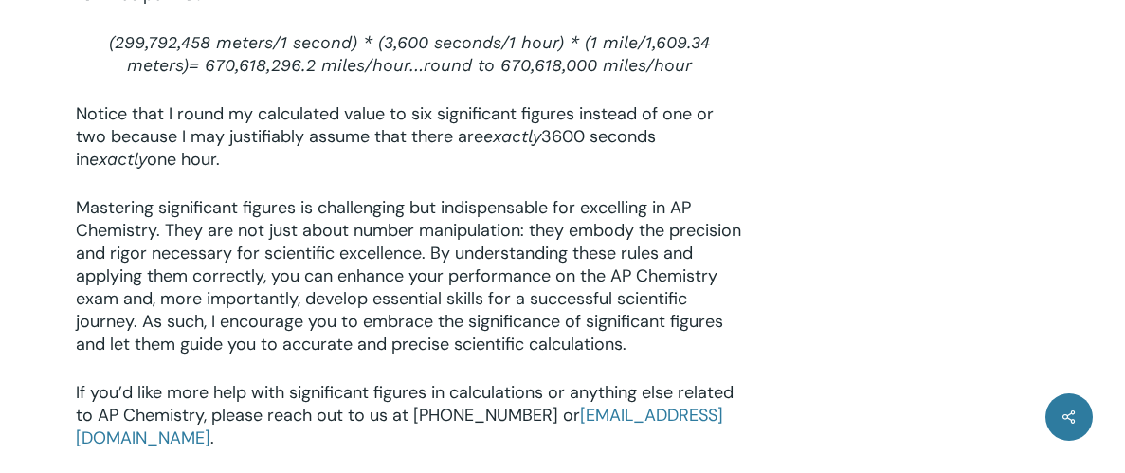
scroll to position [3753, 0]
